Goal: Check status: Check status

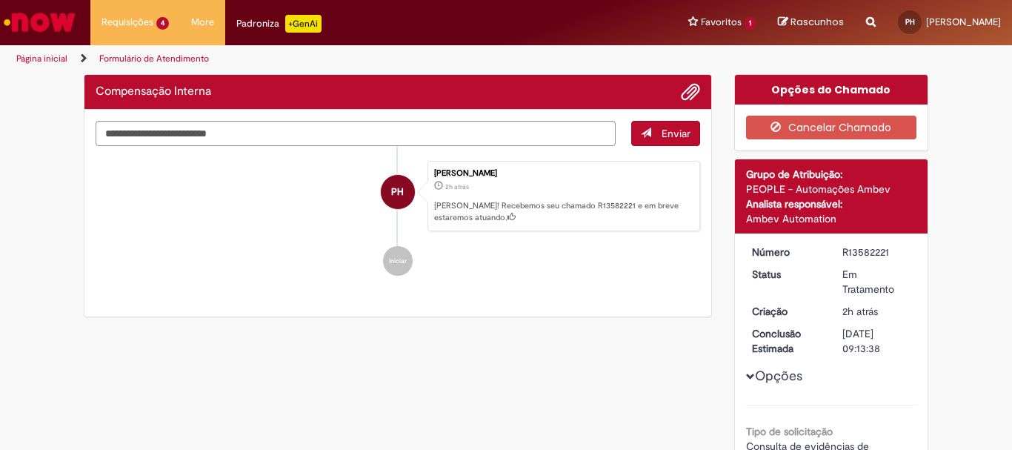
click at [56, 26] on img "Ir para a Homepage" at bounding box center [39, 22] width 76 height 30
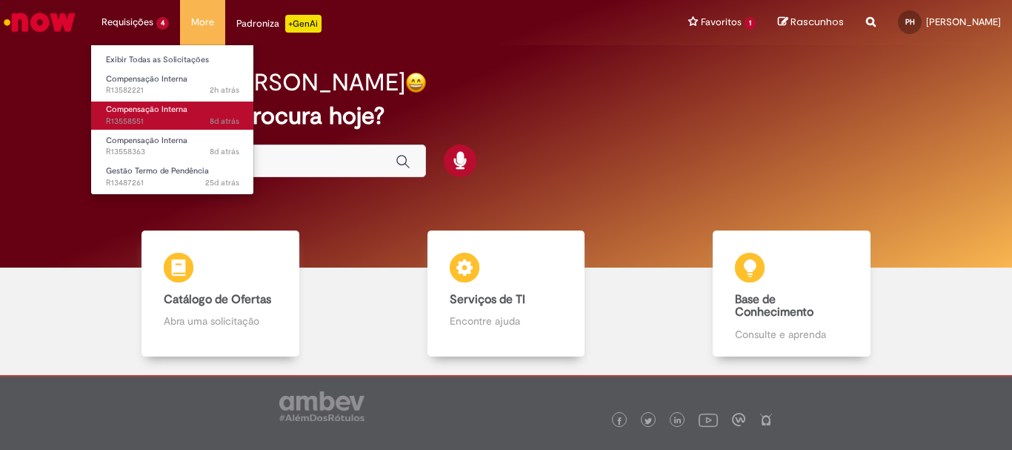
click at [147, 116] on span "8d atrás 8 dias atrás R13558551" at bounding box center [172, 122] width 133 height 12
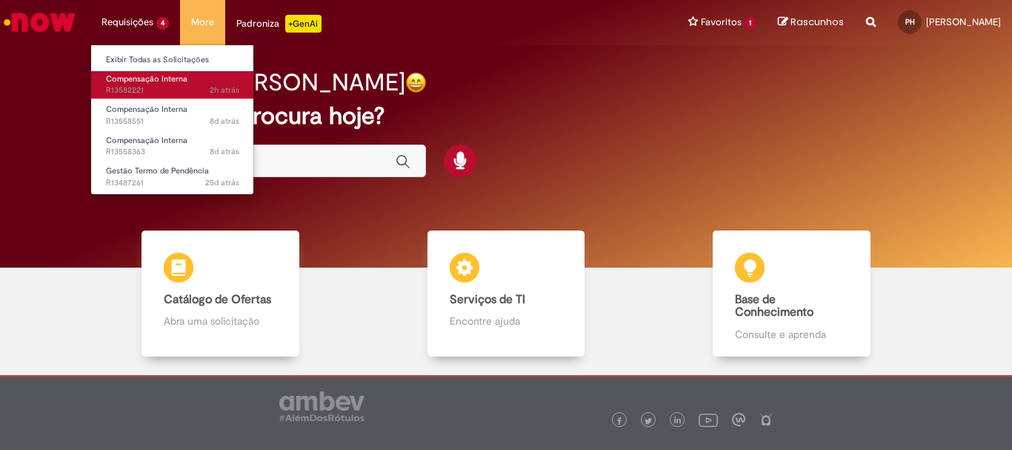
click at [147, 92] on span "2h atrás 2 horas atrás R13582221" at bounding box center [172, 90] width 133 height 12
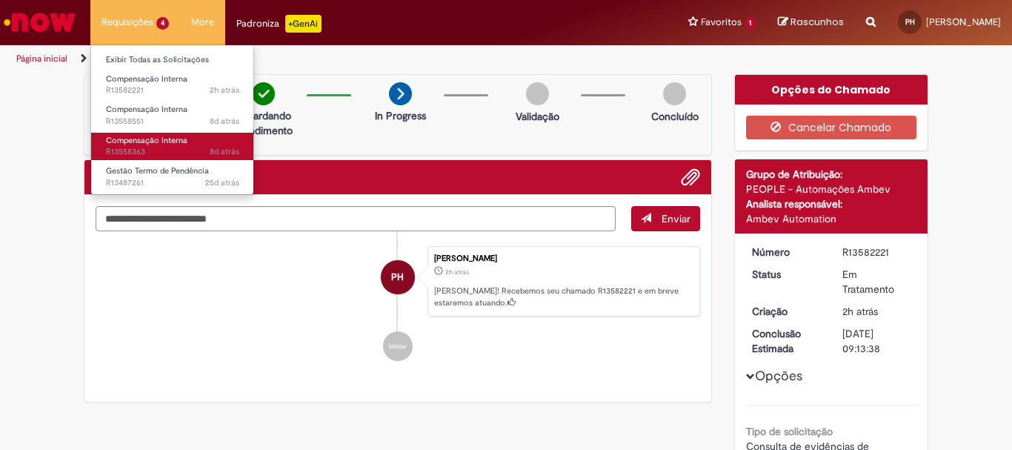
click at [181, 151] on span "8d atrás 8 dias atrás R13558363" at bounding box center [172, 152] width 133 height 12
click at [145, 142] on span "Compensação Interna" at bounding box center [146, 140] width 81 height 11
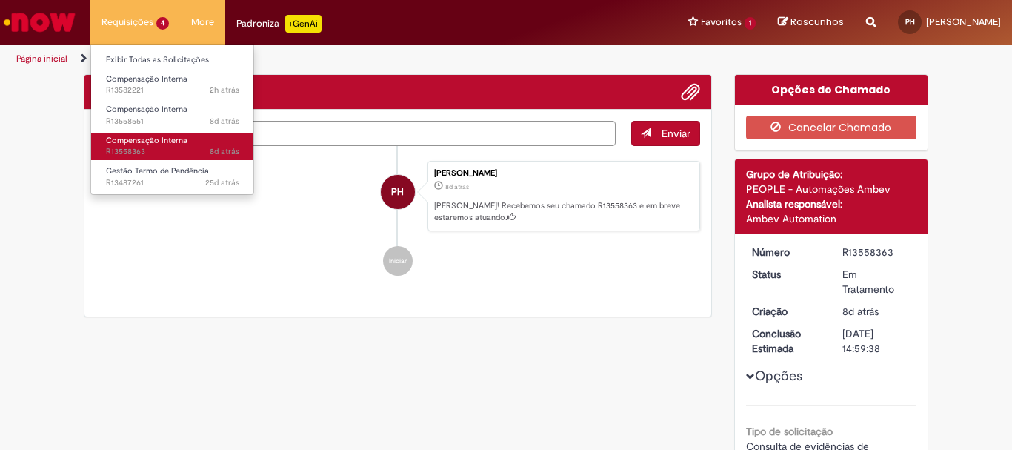
click at [145, 143] on span "Compensação Interna" at bounding box center [146, 140] width 81 height 11
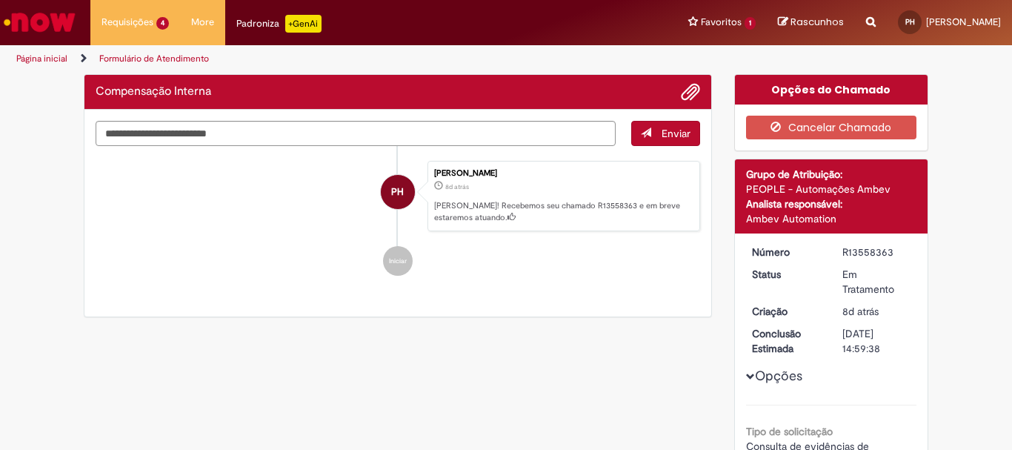
click at [240, 299] on div "Enviar PH Pamela Haslinger 8d atrás 8 dias atrás Ola! Recebemos seu chamado R13…" at bounding box center [397, 213] width 627 height 207
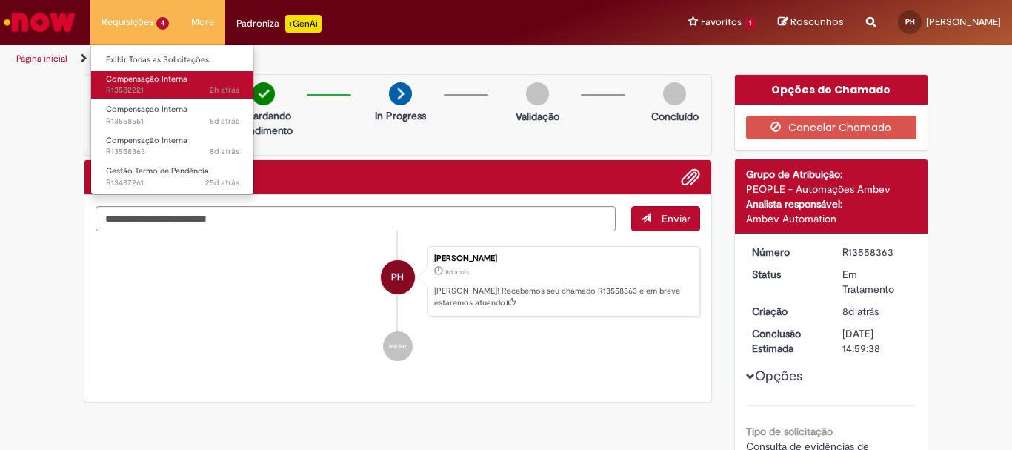
click at [126, 82] on span "Compensação Interna" at bounding box center [146, 78] width 81 height 11
click at [133, 93] on span "2h atrás 2 horas atrás R13582221" at bounding box center [172, 90] width 133 height 12
click at [156, 84] on link "Compensação Interna 2h atrás 2 horas atrás R13582221" at bounding box center [172, 84] width 163 height 27
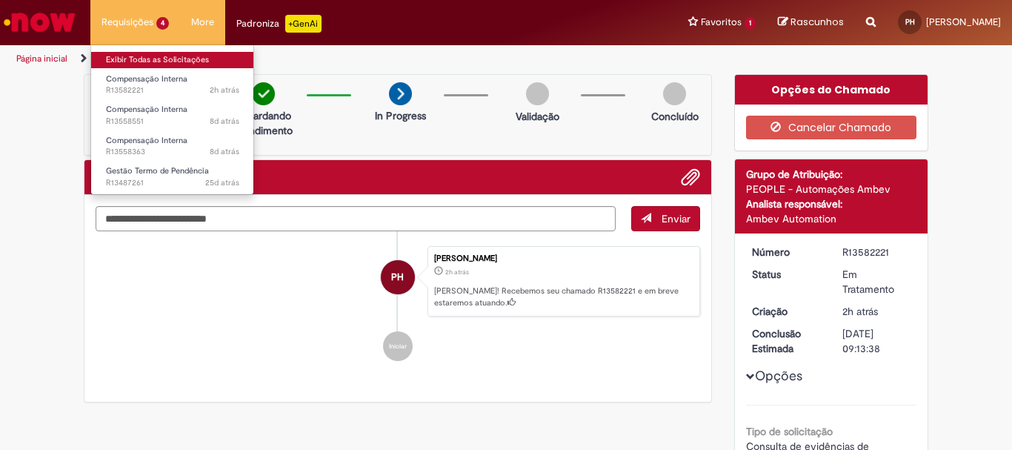
click at [145, 65] on link "Exibir Todas as Solicitações" at bounding box center [172, 60] width 163 height 16
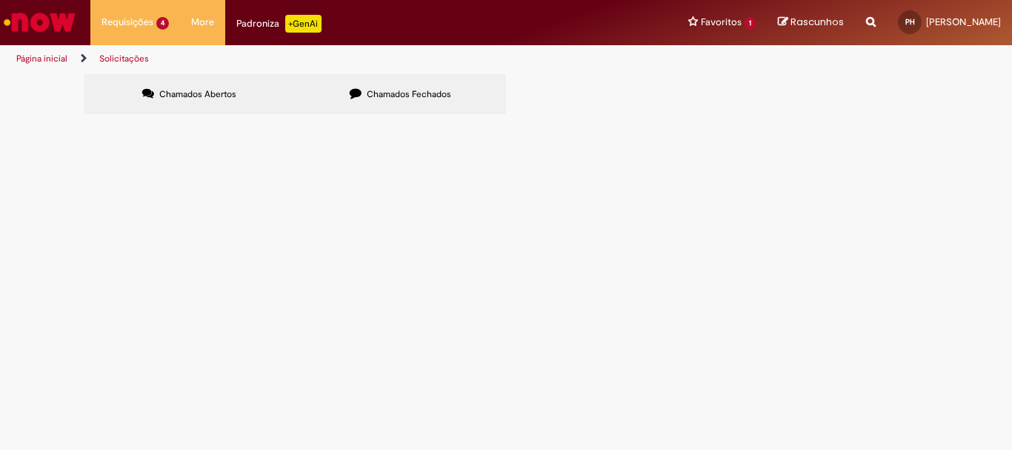
click at [0, 0] on span "Compensação Interna" at bounding box center [0, 0] width 0 height 0
click at [360, 86] on label "Chamados Fechados" at bounding box center [400, 94] width 211 height 40
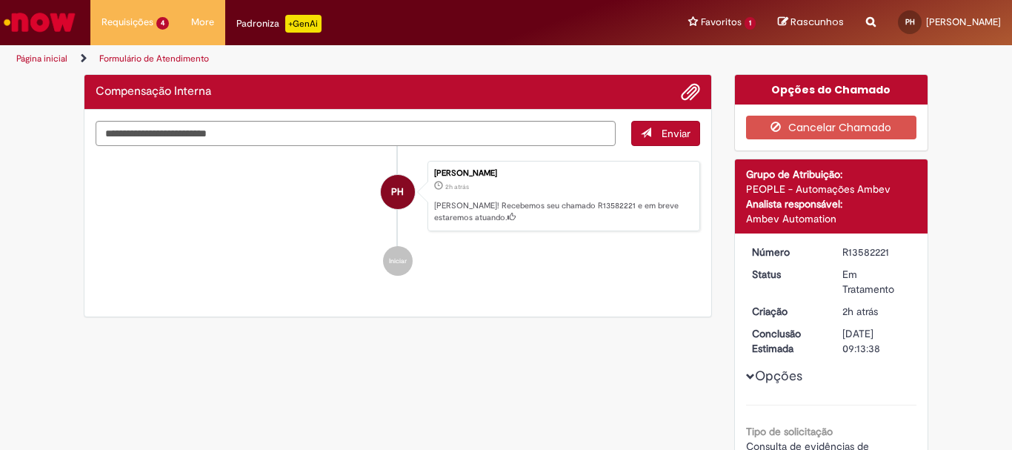
click at [230, 234] on ul "PH Pamela Haslinger 2h atrás 2 horas atrás Ola! Recebemos seu chamado R13582221…" at bounding box center [398, 218] width 604 height 145
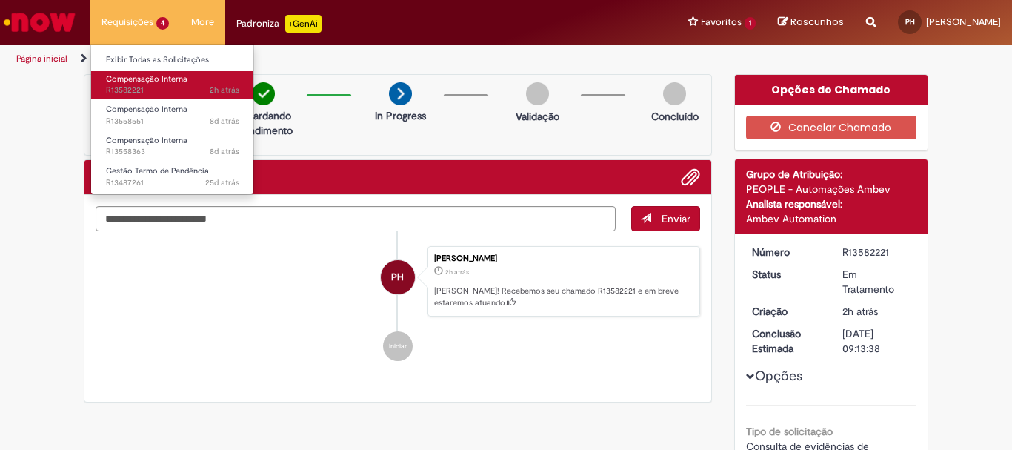
click at [158, 81] on span "Compensação Interna" at bounding box center [146, 78] width 81 height 11
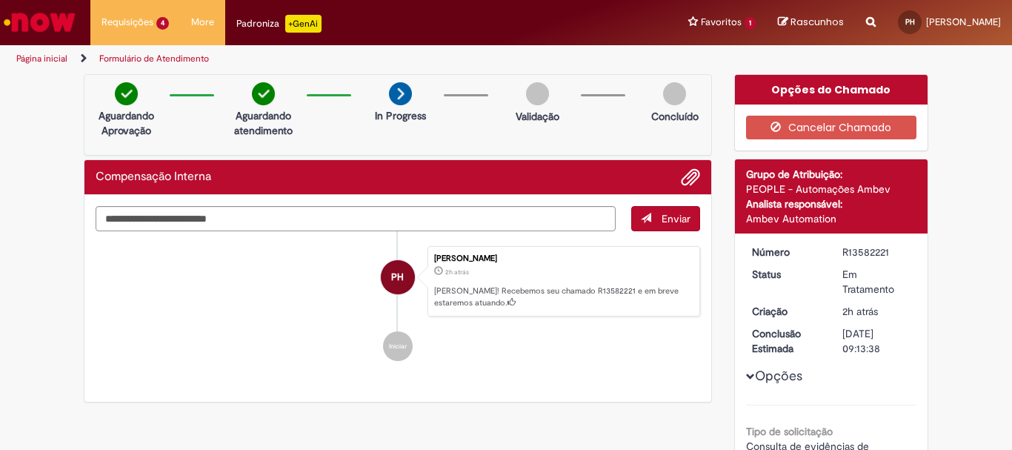
click at [41, 32] on img "Ir para a Homepage" at bounding box center [39, 22] width 76 height 30
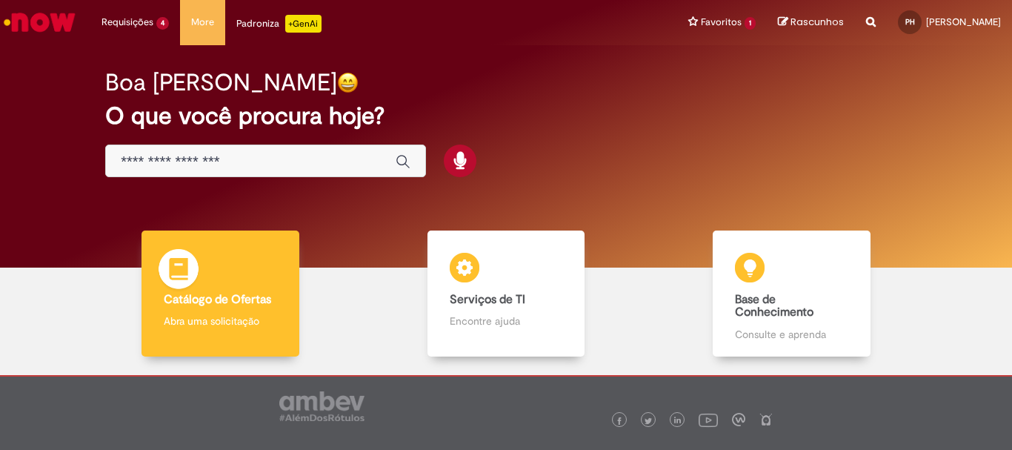
click at [253, 316] on p "Abra uma solicitação" at bounding box center [220, 320] width 113 height 15
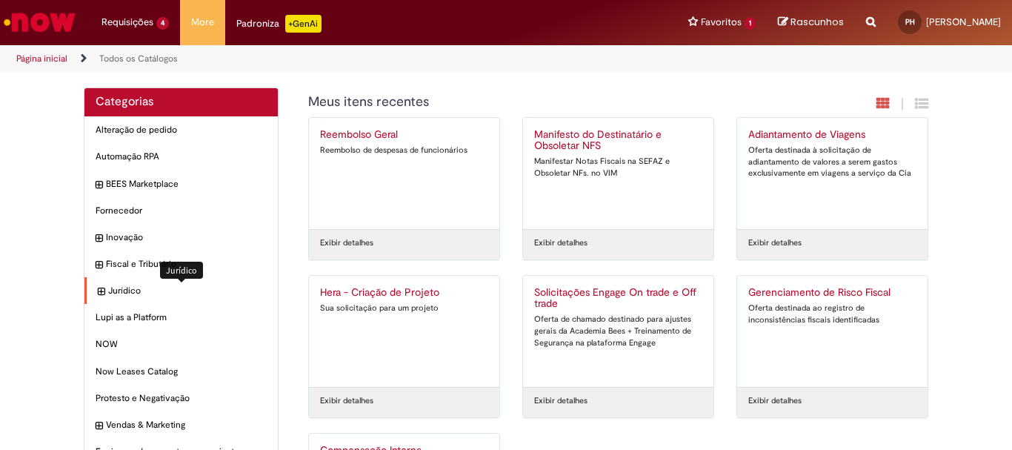
click at [191, 285] on span "Jurídico Itens" at bounding box center [187, 290] width 159 height 13
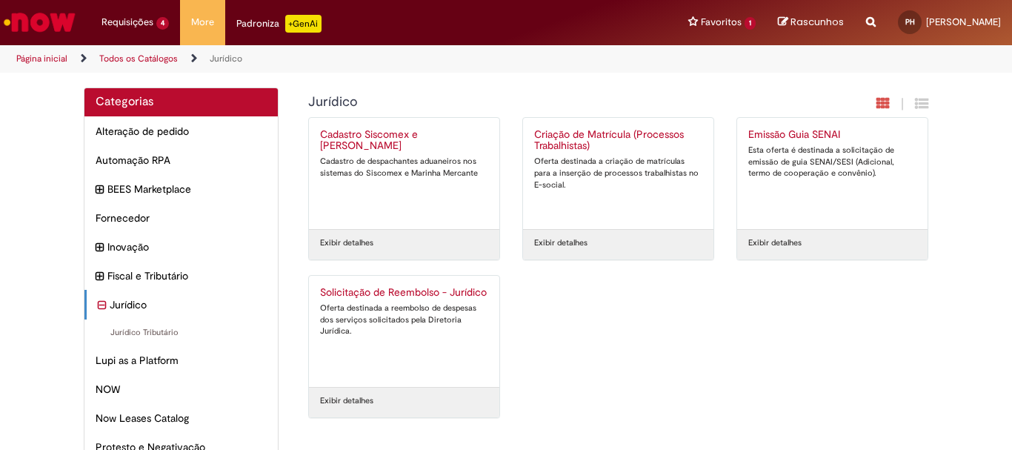
click at [36, 56] on link "Página inicial" at bounding box center [41, 59] width 51 height 12
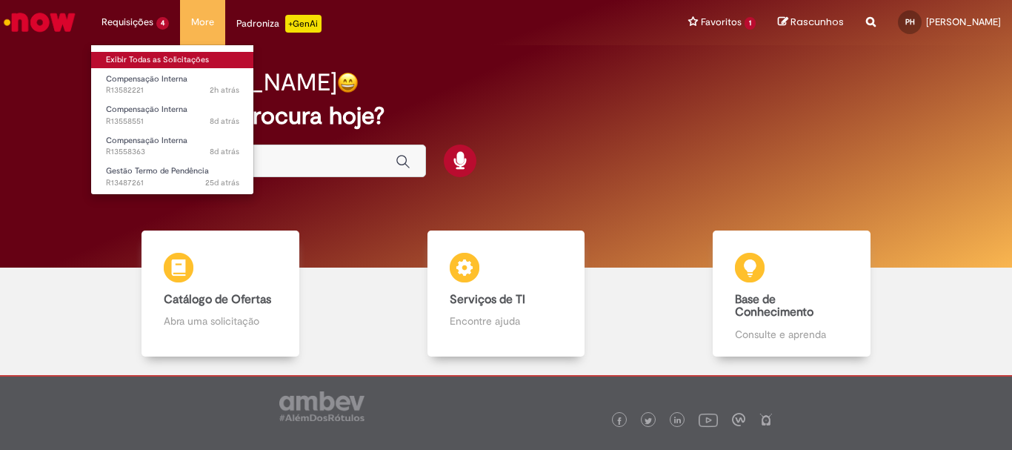
click at [146, 60] on link "Exibir Todas as Solicitações" at bounding box center [172, 60] width 163 height 16
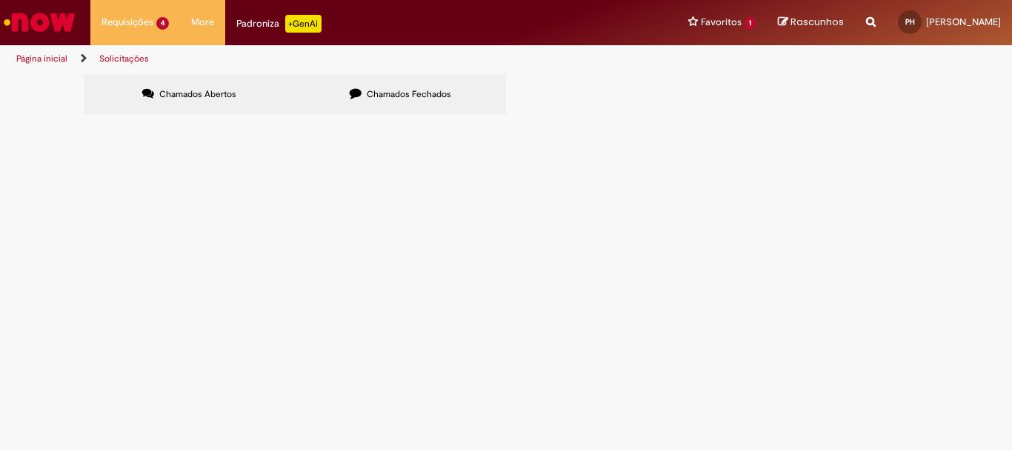
click at [390, 88] on span "Chamados Fechados" at bounding box center [409, 94] width 84 height 12
click at [0, 0] on span "Compensação Interna" at bounding box center [0, 0] width 0 height 0
click at [0, 0] on td "Compensação Interna" at bounding box center [0, 0] width 0 height 0
click at [0, 0] on td "Solucionado" at bounding box center [0, 0] width 0 height 0
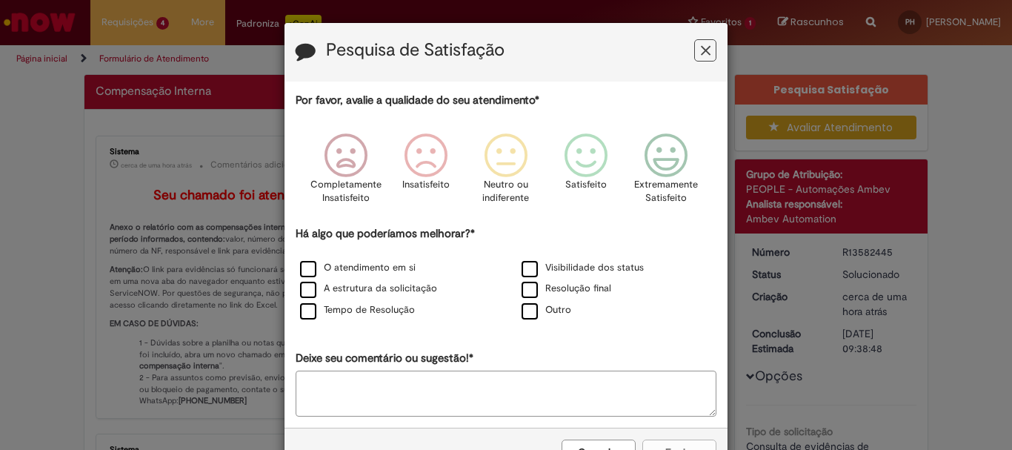
click at [681, 227] on div "Há algo que poderíamos melhorar?* O atendimento em si Visibilidade dos status A…" at bounding box center [506, 274] width 421 height 96
click at [699, 59] on button "Feedback" at bounding box center [705, 50] width 22 height 22
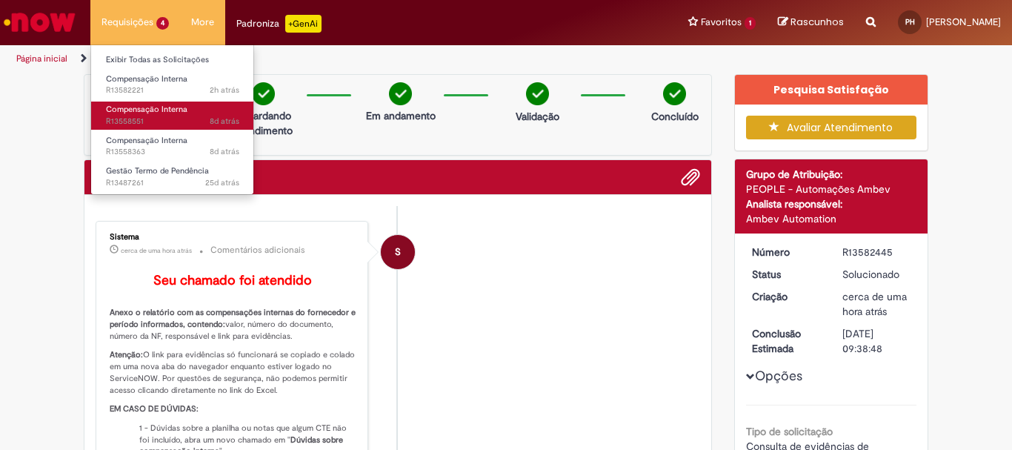
click at [168, 116] on span "8d atrás 8 dias atrás R13558551" at bounding box center [172, 122] width 133 height 12
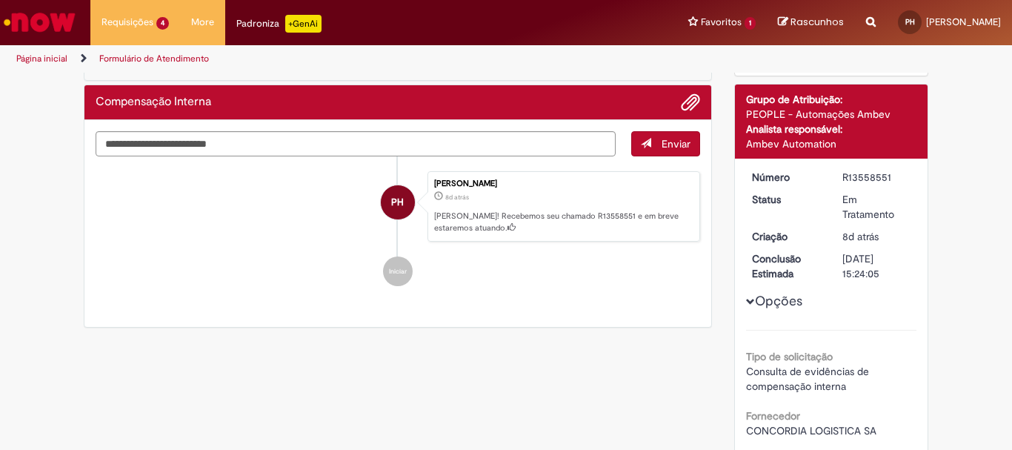
scroll to position [74, 0]
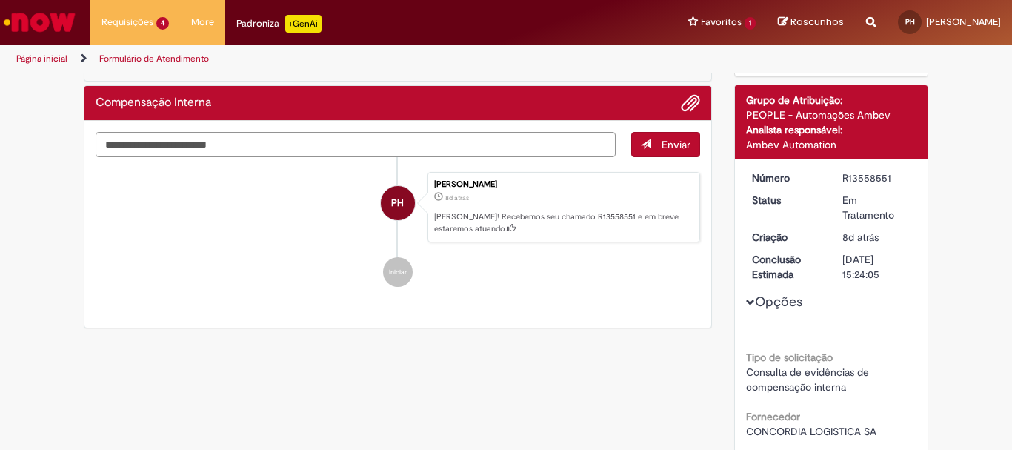
click at [36, 13] on img "Ir para a Homepage" at bounding box center [39, 22] width 76 height 30
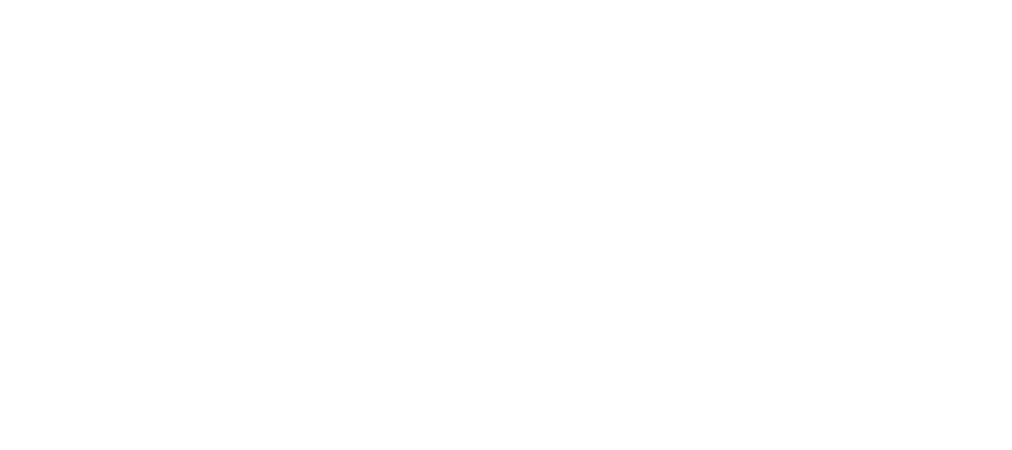
click at [179, 59] on html "Carregando... Pular para o conteúdo da página Pular para o conteúdo da página" at bounding box center [506, 225] width 1012 height 450
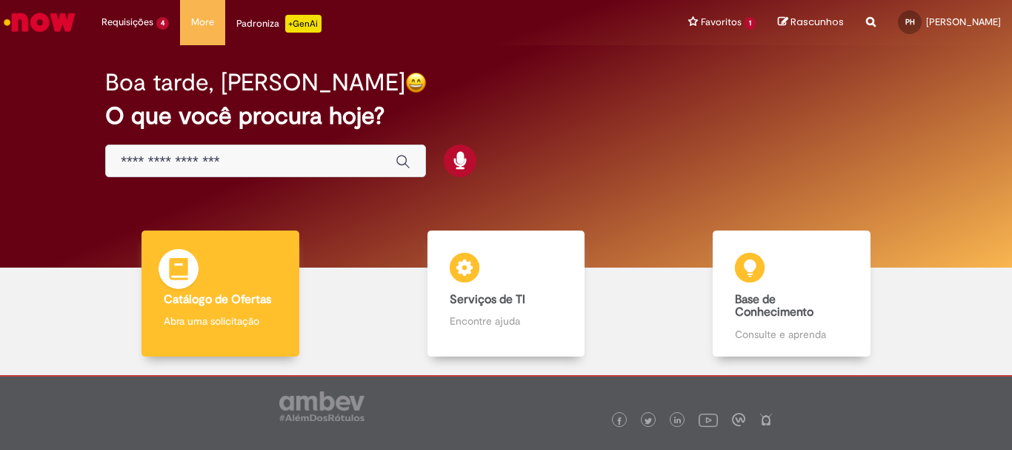
click at [209, 295] on b "Catálogo de Ofertas" at bounding box center [217, 299] width 107 height 15
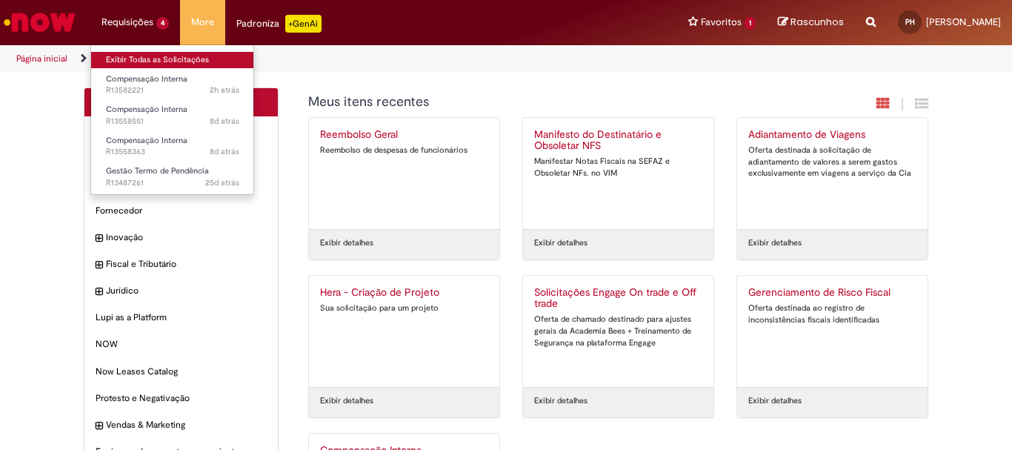
click at [153, 53] on link "Exibir Todas as Solicitações" at bounding box center [172, 60] width 163 height 16
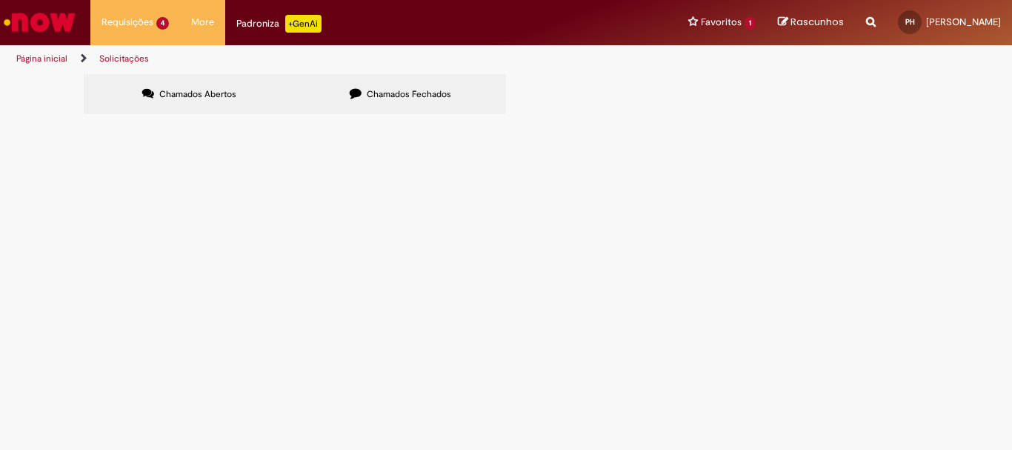
click at [391, 96] on span "Chamados Fechados" at bounding box center [409, 94] width 84 height 12
click at [0, 0] on td "Compensação Interna" at bounding box center [0, 0] width 0 height 0
click at [0, 0] on span "Compensação Interna" at bounding box center [0, 0] width 0 height 0
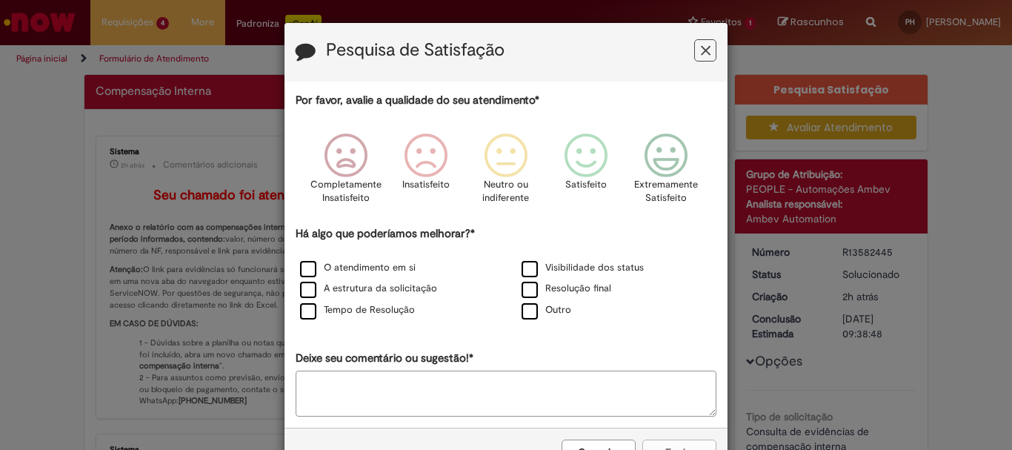
click at [701, 47] on icon "Feedback" at bounding box center [706, 51] width 10 height 16
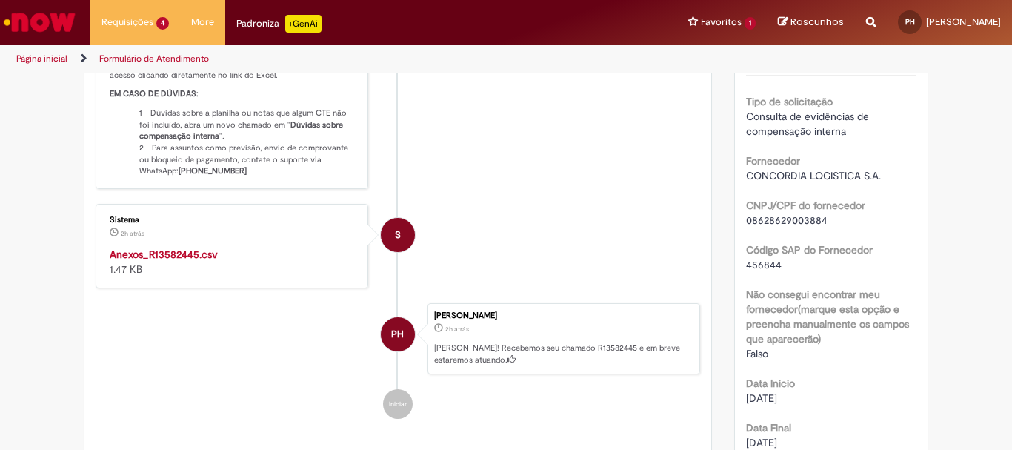
scroll to position [296, 0]
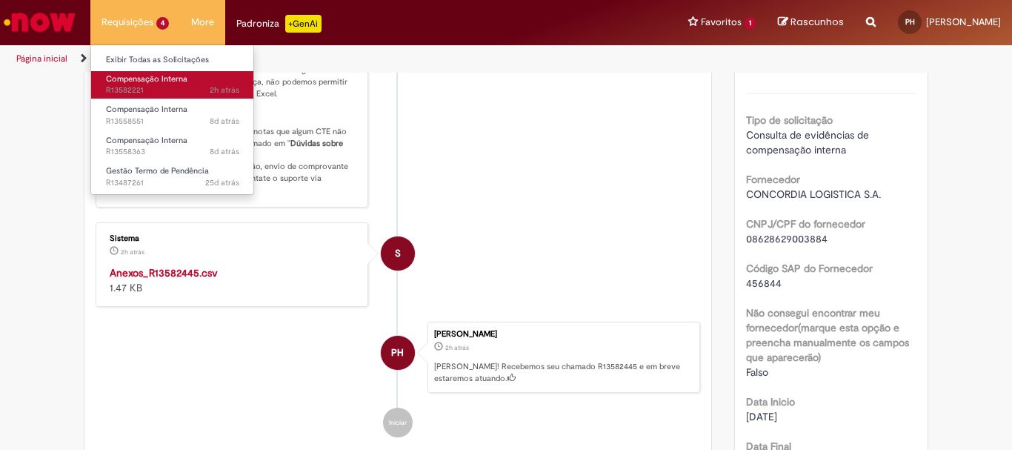
click at [133, 90] on span "2h atrás 2 horas atrás R13582221" at bounding box center [172, 90] width 133 height 12
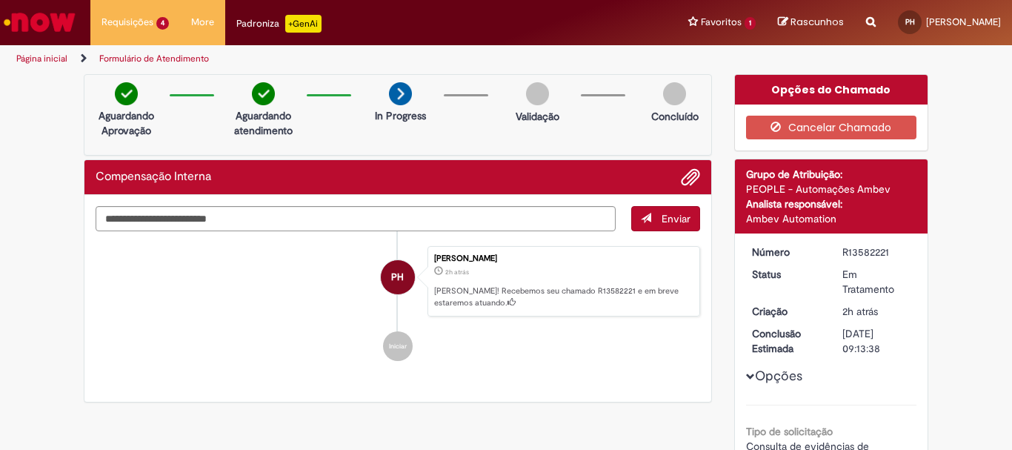
click at [40, 27] on img "Ir para a Homepage" at bounding box center [39, 22] width 76 height 30
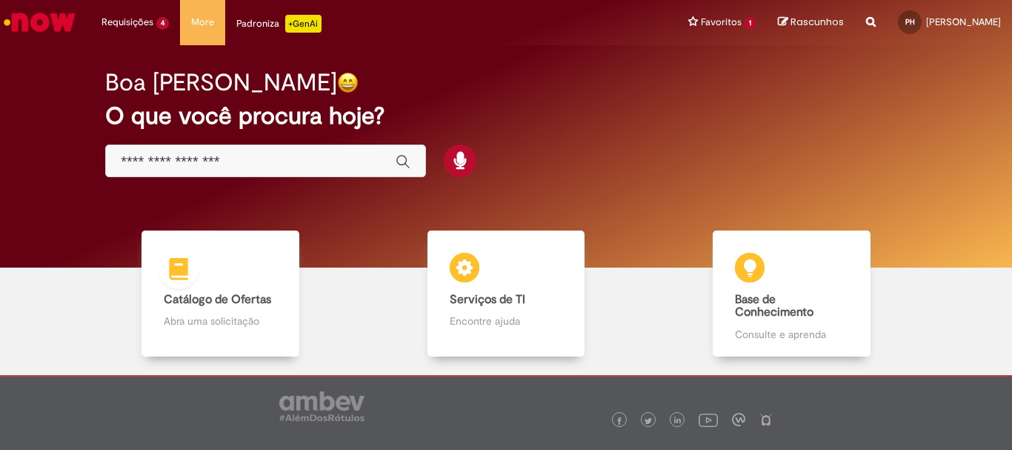
click at [227, 271] on div "Catálogo de Ofertas Catálogo de Ofertas Abra uma solicitação" at bounding box center [219, 293] width 157 height 126
